Goal: Task Accomplishment & Management: Manage account settings

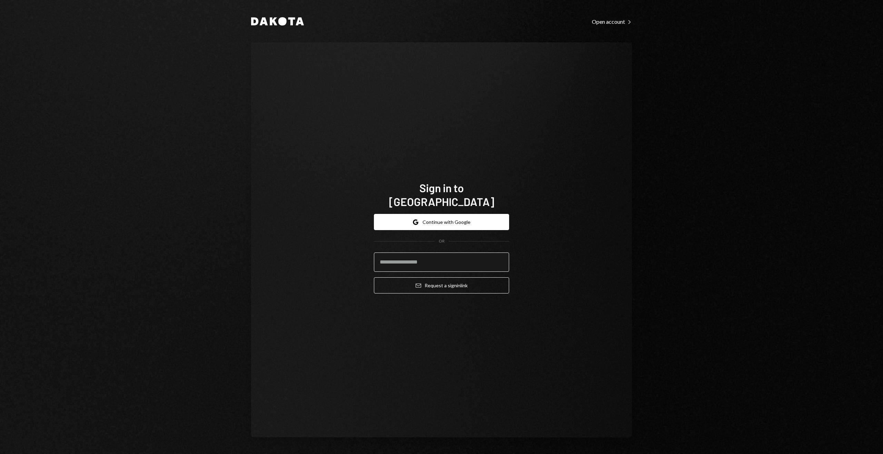
click at [420, 253] on input "email" at bounding box center [441, 262] width 135 height 19
type input "**********"
click at [374, 278] on button "Email Request a sign in link" at bounding box center [441, 286] width 135 height 16
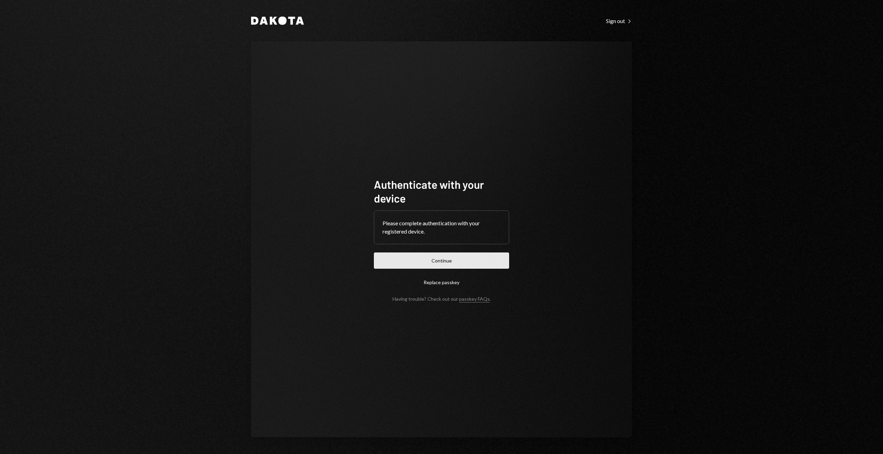
click at [439, 256] on button "Continue" at bounding box center [441, 261] width 135 height 16
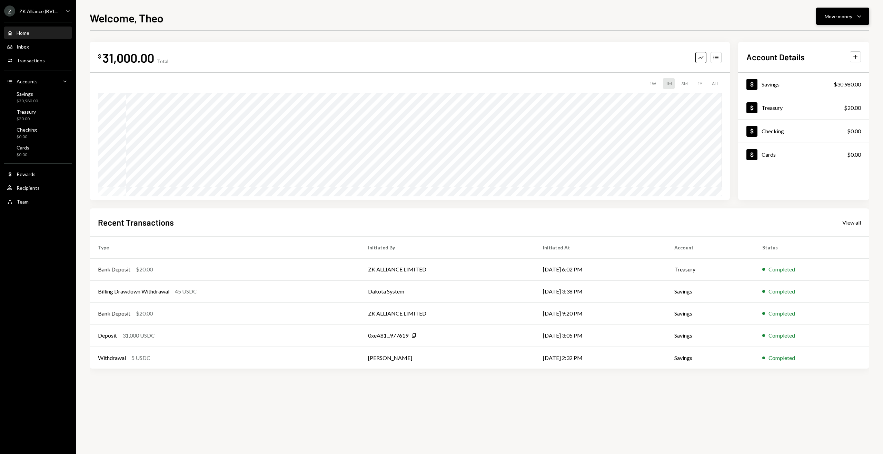
click at [835, 11] on button "Move money Caret Down" at bounding box center [842, 16] width 53 height 17
click at [833, 36] on div "Send" at bounding box center [837, 36] width 50 height 7
